Goal: Navigation & Orientation: Find specific page/section

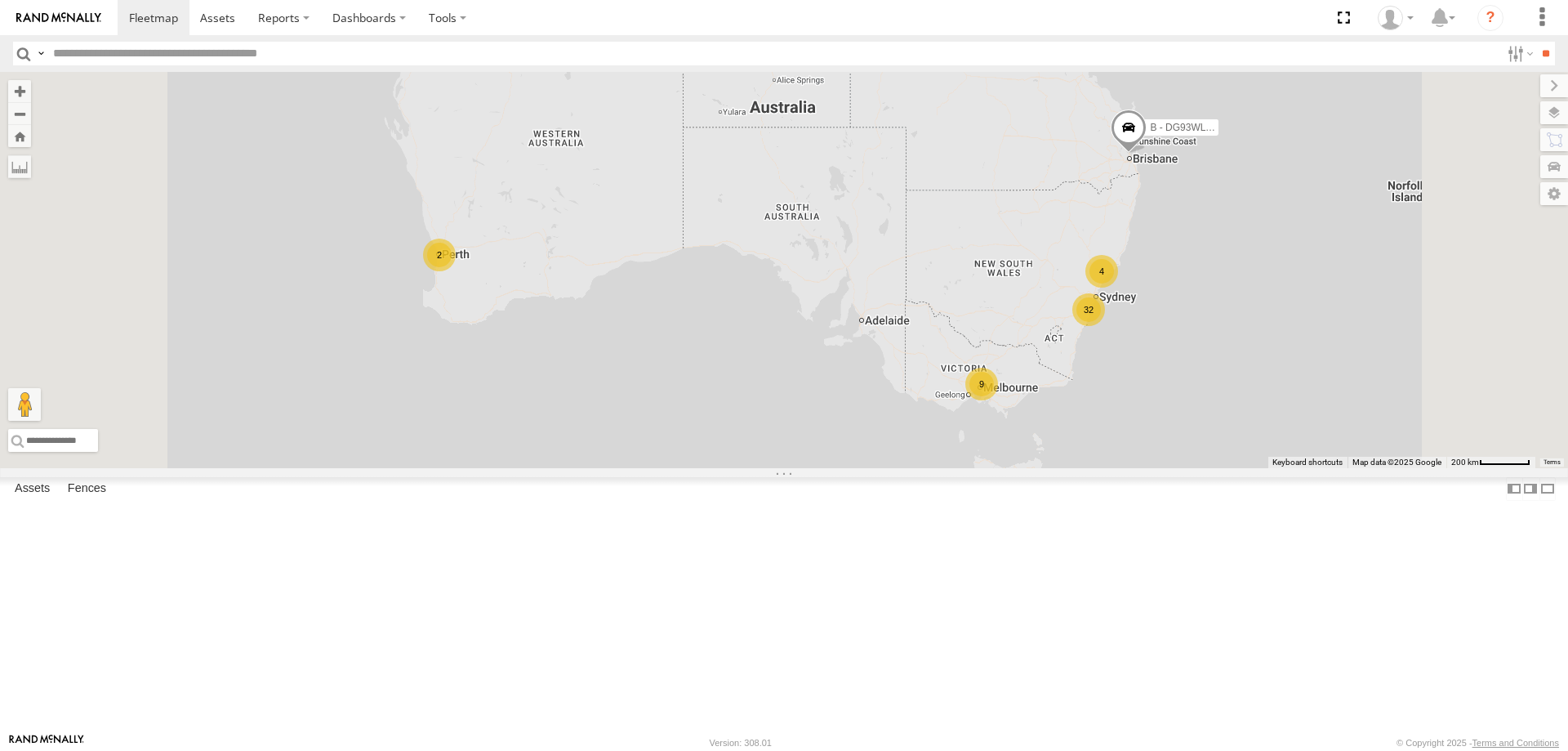
click at [0, 0] on span "Asset" at bounding box center [0, 0] width 0 height 0
